Goal: Task Accomplishment & Management: Manage account settings

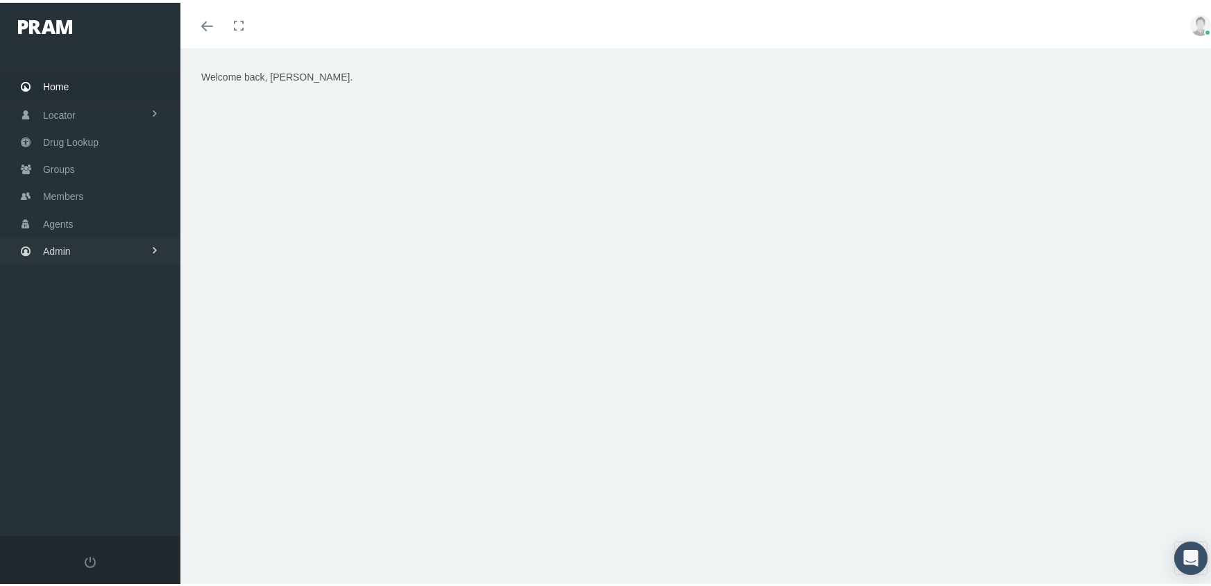
click at [67, 237] on span "Admin" at bounding box center [57, 248] width 28 height 26
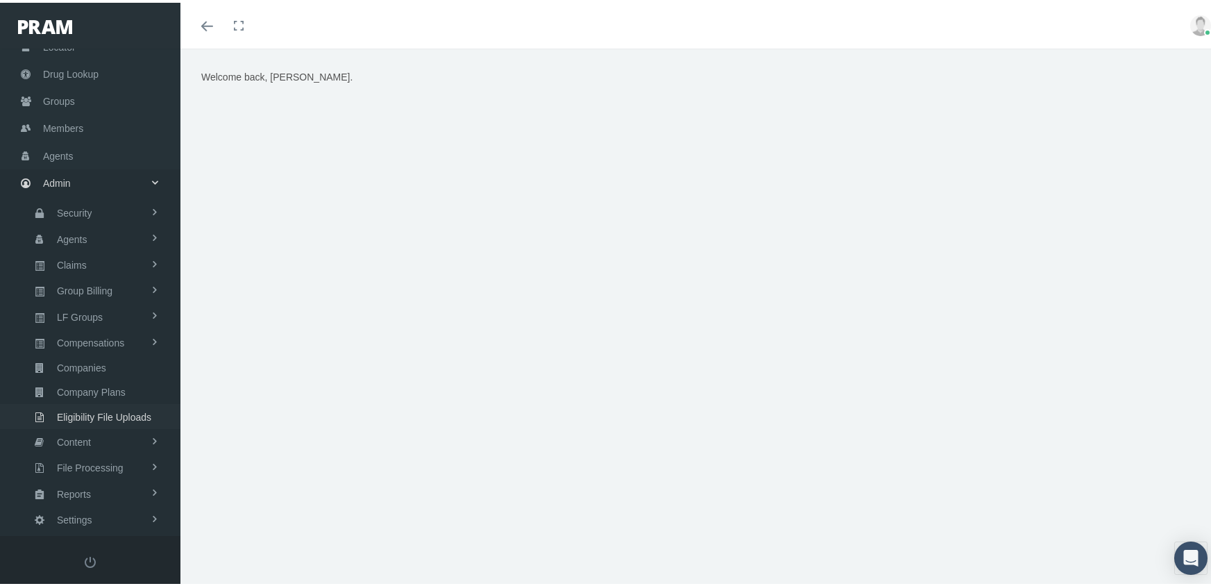
scroll to position [69, 0]
click at [134, 401] on span "Eligibility File Uploads" at bounding box center [104, 413] width 94 height 24
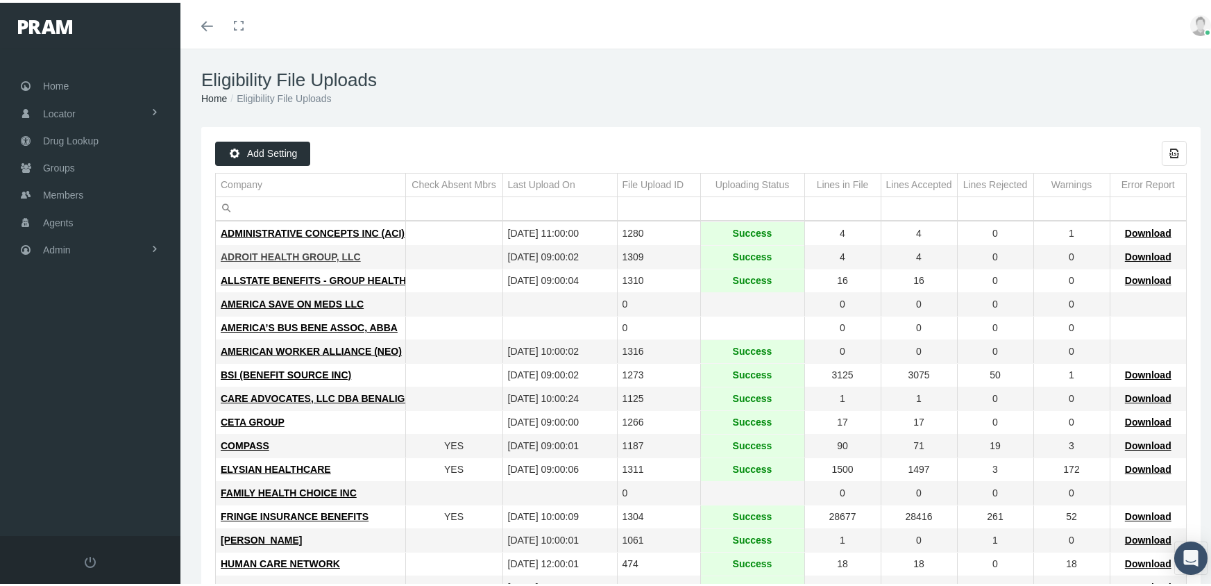
click at [294, 251] on span "ADROIT HEALTH GROUP, LLC" at bounding box center [291, 254] width 140 height 11
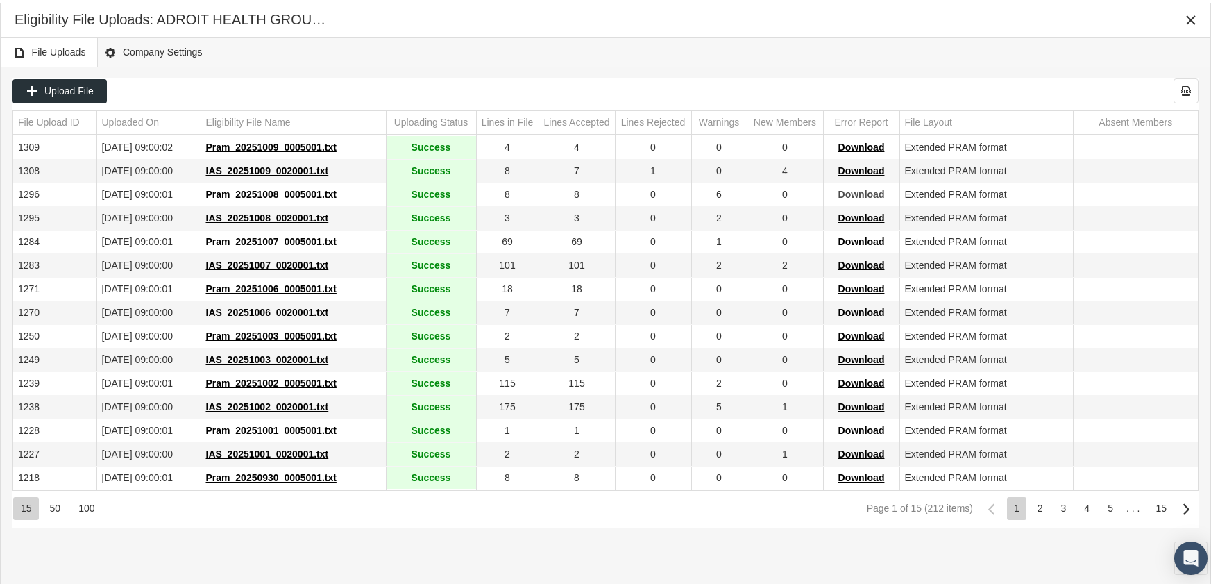
click at [873, 190] on span "Download" at bounding box center [862, 191] width 47 height 11
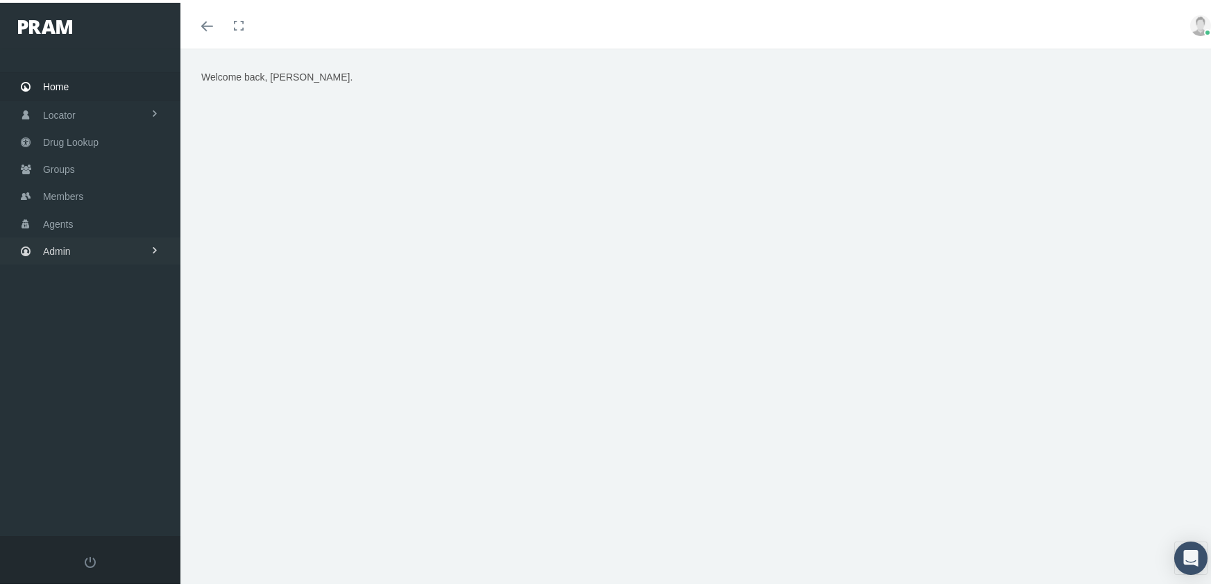
click at [61, 238] on span "Admin" at bounding box center [57, 248] width 28 height 26
click at [103, 471] on span "Eligibility File Uploads" at bounding box center [104, 483] width 94 height 24
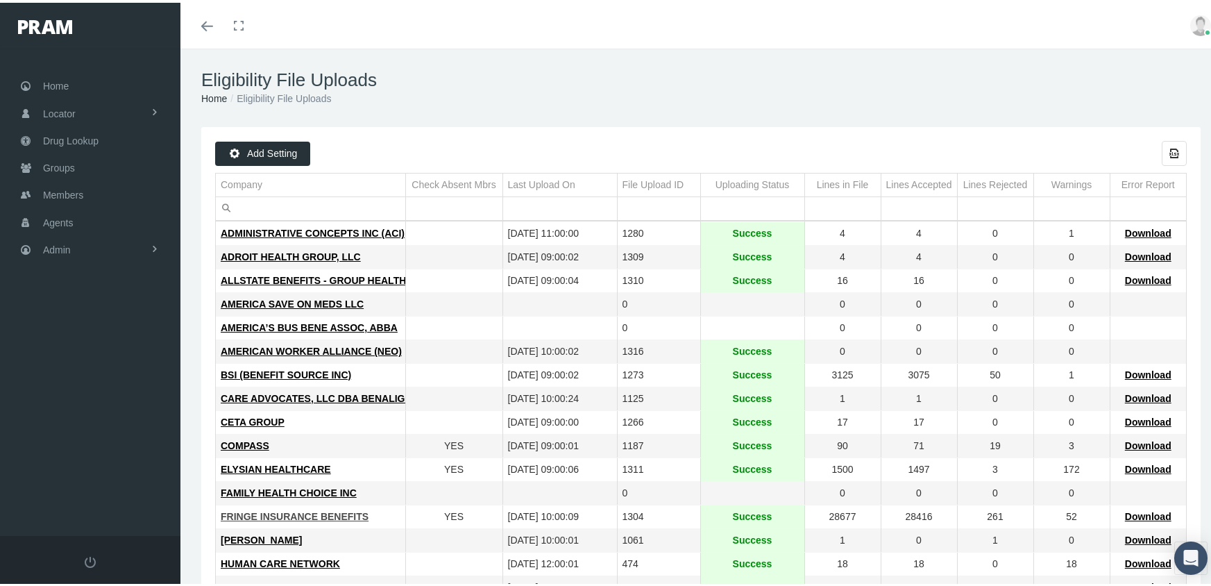
click at [270, 512] on span "FRINGE INSURANCE BENEFITS" at bounding box center [295, 513] width 148 height 11
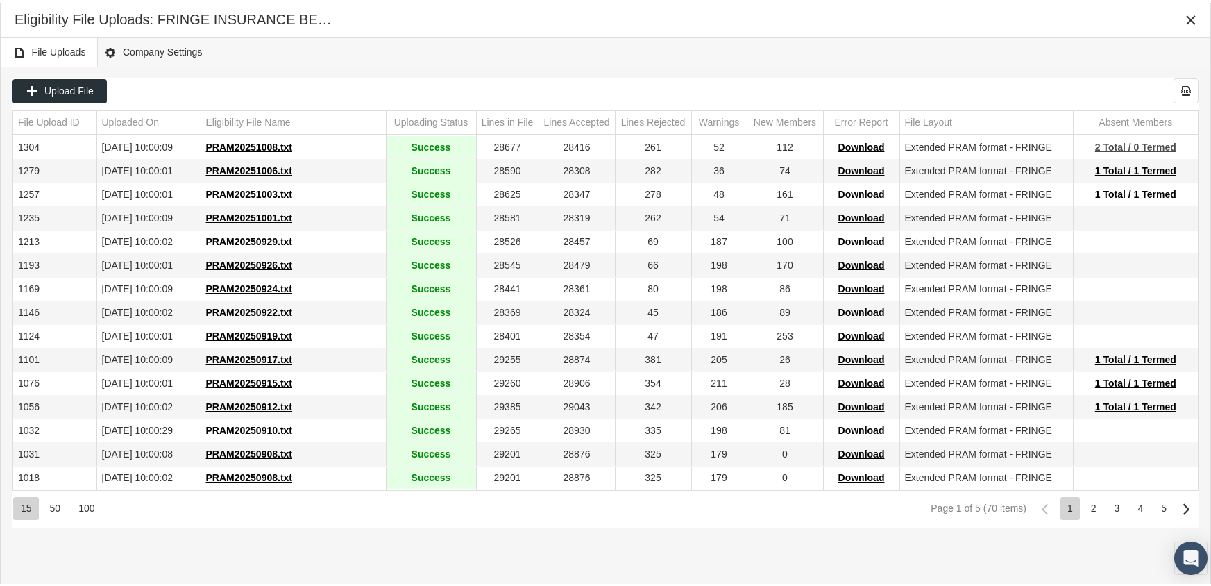
click at [1149, 140] on span "2 Total / 0 Termed" at bounding box center [1136, 144] width 81 height 11
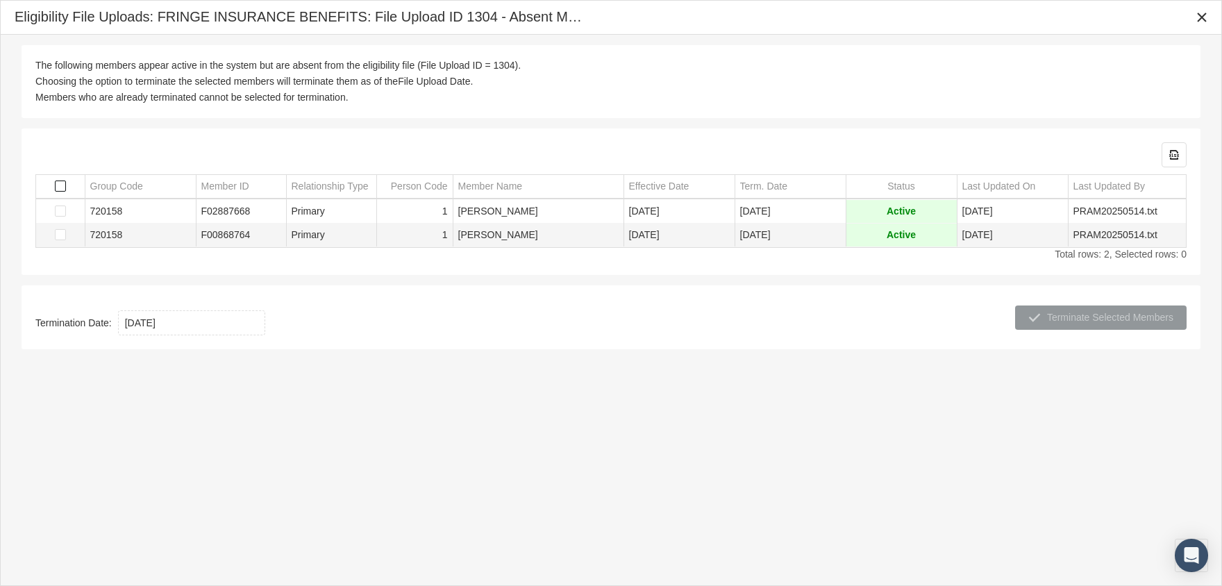
click at [60, 185] on span "Select all" at bounding box center [60, 186] width 11 height 11
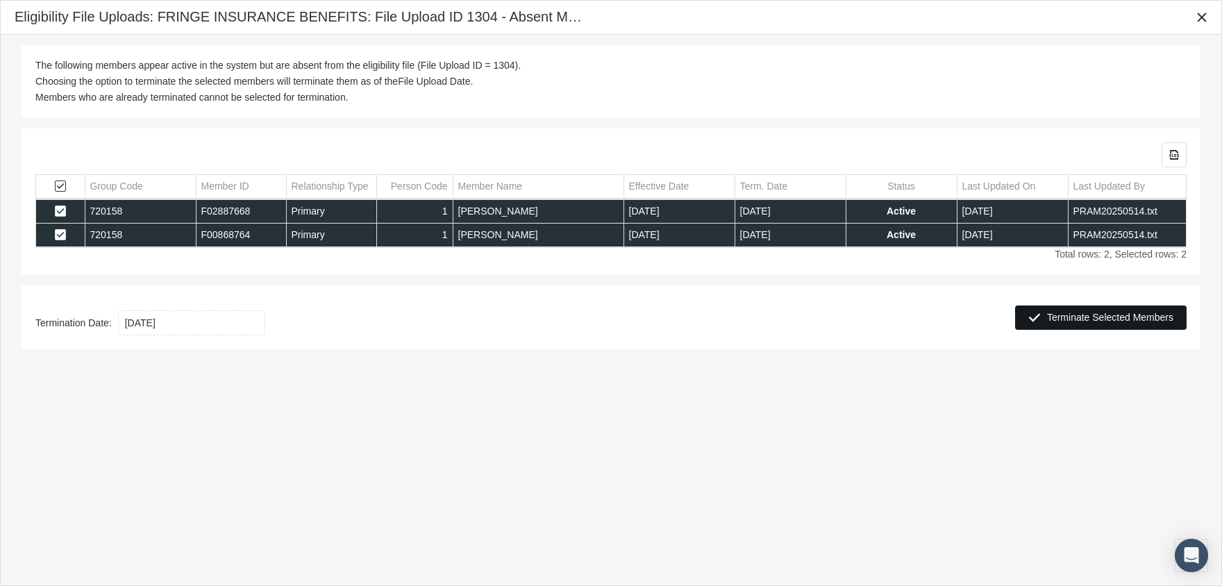
click at [1107, 316] on span "Terminate Selected Members" at bounding box center [1110, 317] width 126 height 11
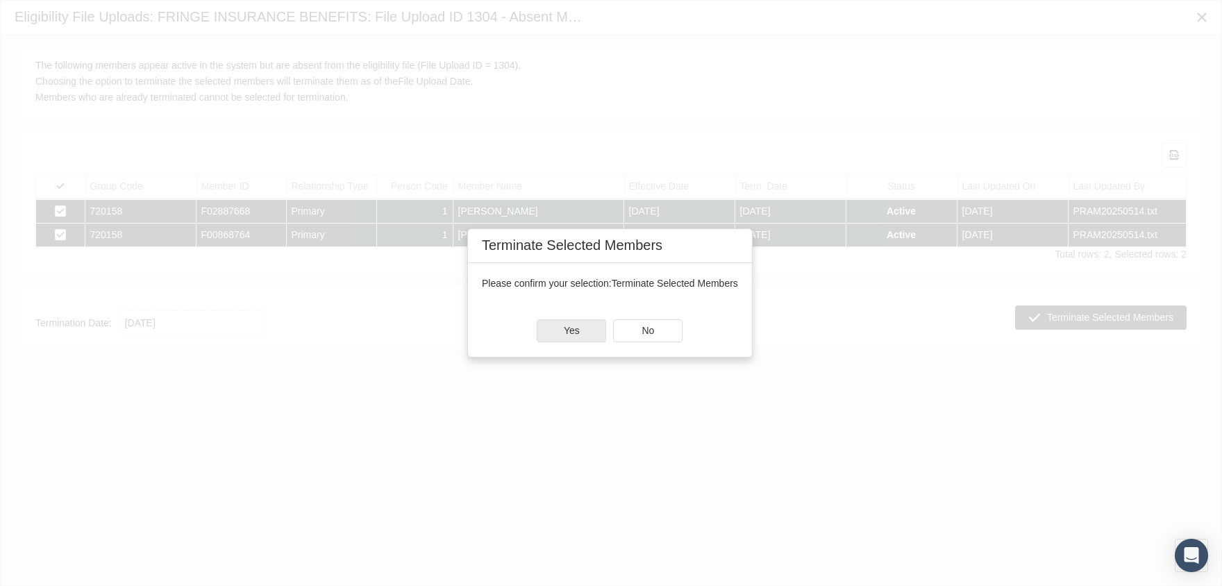
click at [598, 326] on div "Yes" at bounding box center [571, 331] width 68 height 22
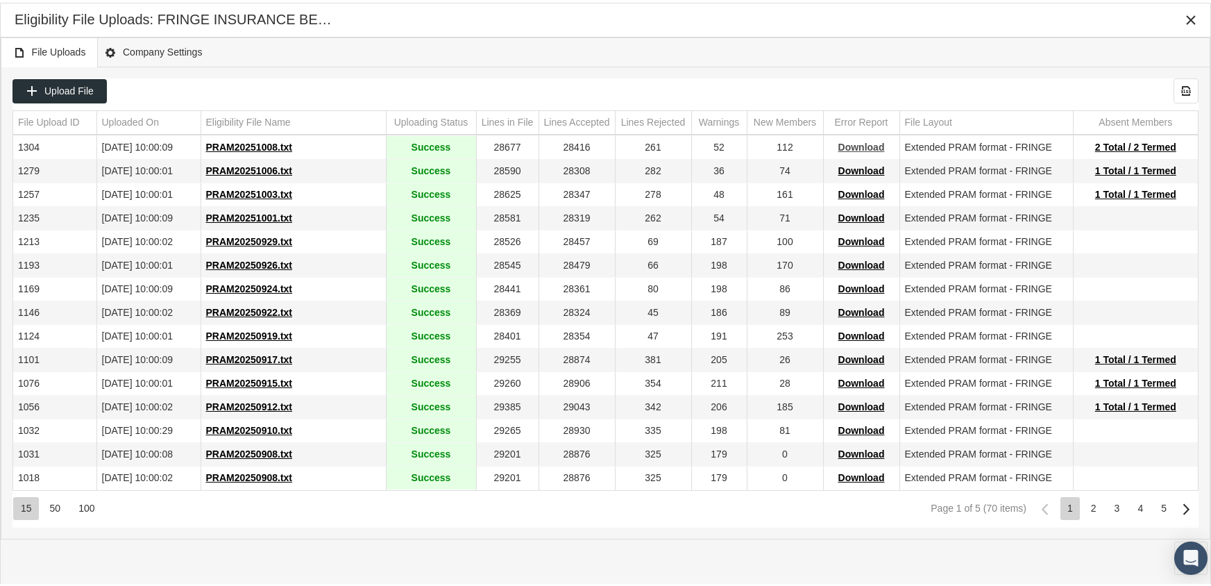
click at [876, 142] on span "Download" at bounding box center [862, 144] width 47 height 11
